Goal: Task Accomplishment & Management: Manage account settings

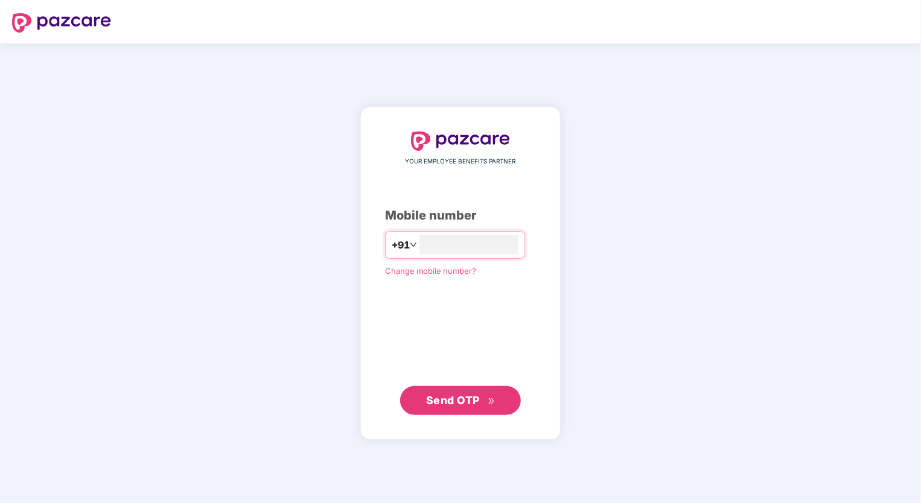
type input "**********"
click at [458, 395] on span "Send OTP" at bounding box center [453, 399] width 54 height 13
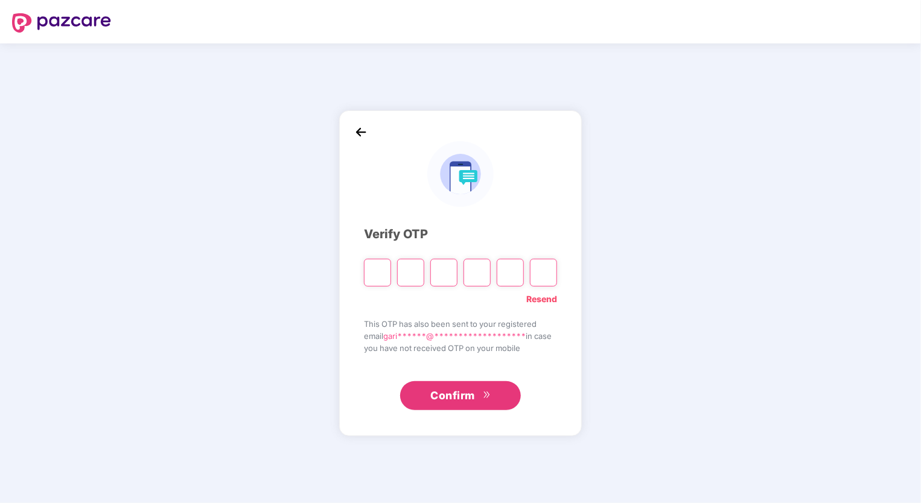
type input "*"
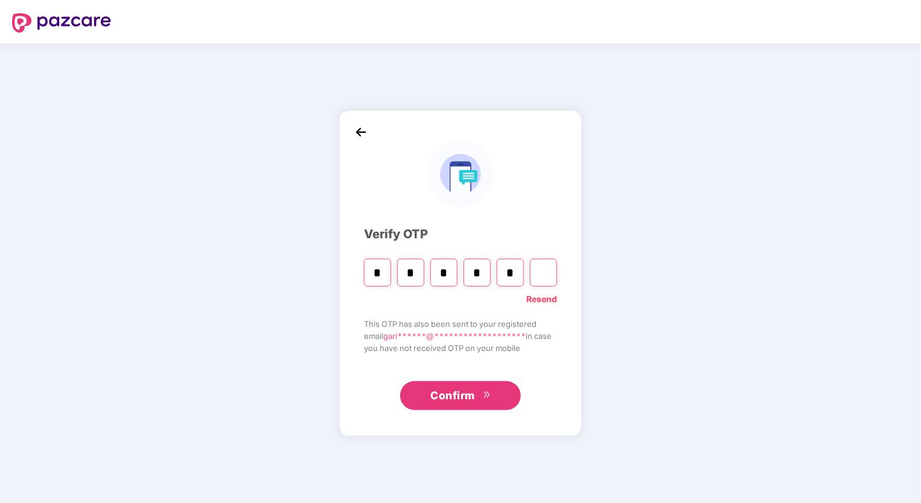
type input "*"
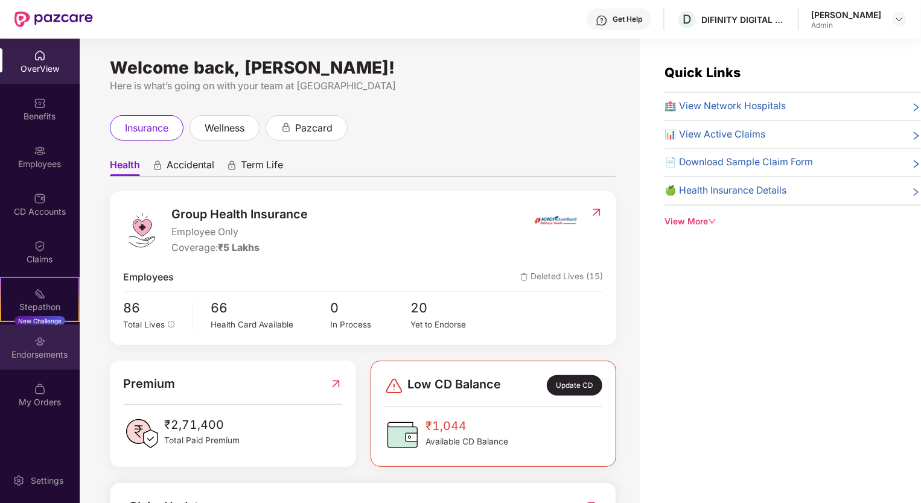
click at [51, 352] on div "Endorsements" at bounding box center [40, 355] width 80 height 12
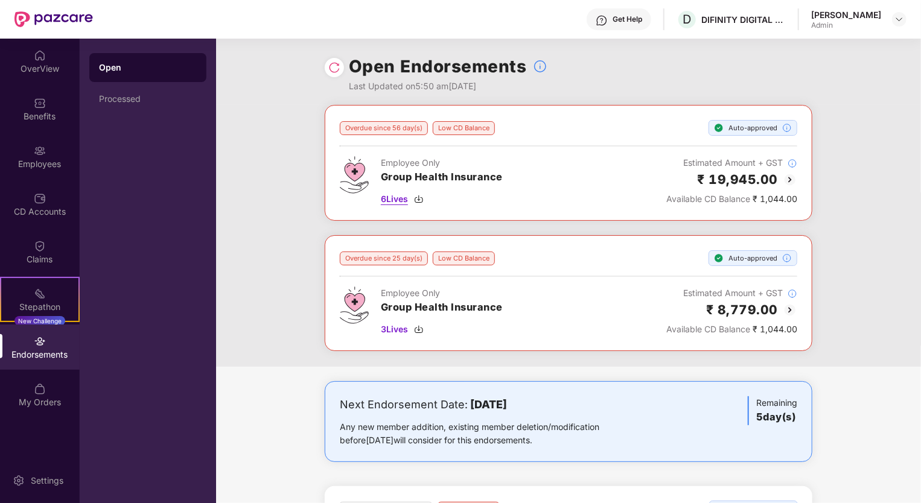
click at [420, 198] on img at bounding box center [419, 199] width 10 height 10
click at [419, 330] on img at bounding box center [419, 330] width 10 height 10
